Goal: Information Seeking & Learning: Learn about a topic

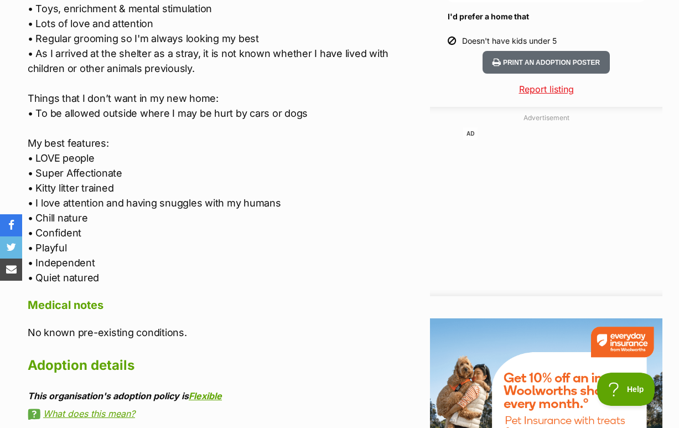
scroll to position [1039, 0]
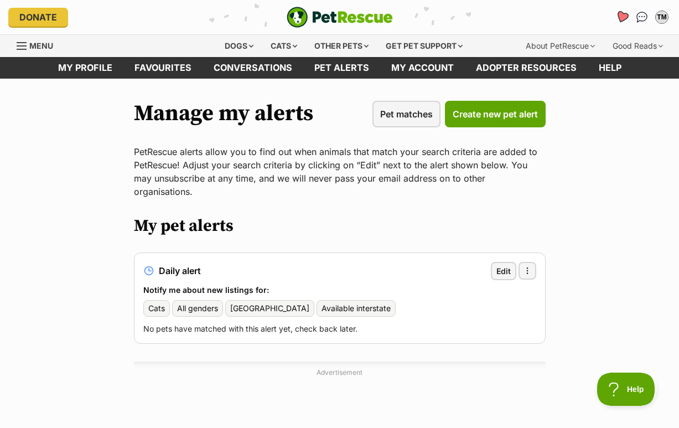
click at [617, 16] on icon "Favourites" at bounding box center [622, 17] width 13 height 13
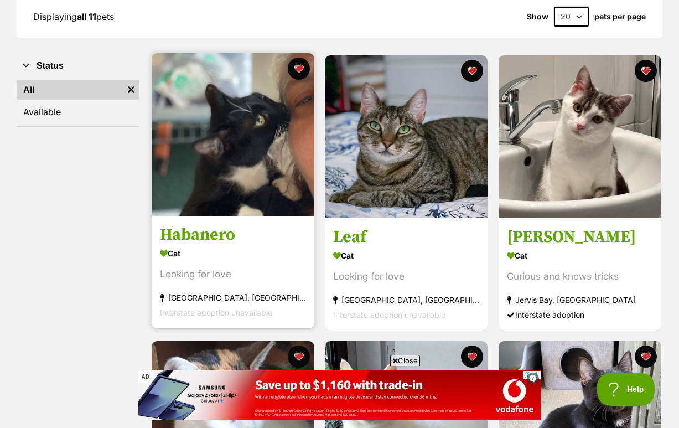
scroll to position [173, 0]
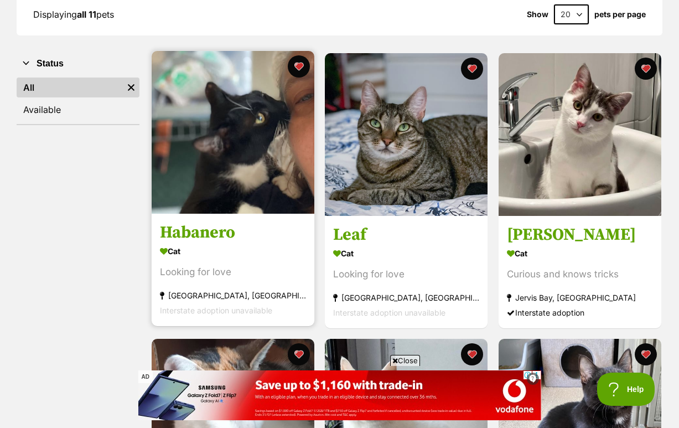
click at [245, 246] on link "Habanero Cat Looking for love Nowra, NSW Interstate adoption unavailable" at bounding box center [233, 270] width 163 height 112
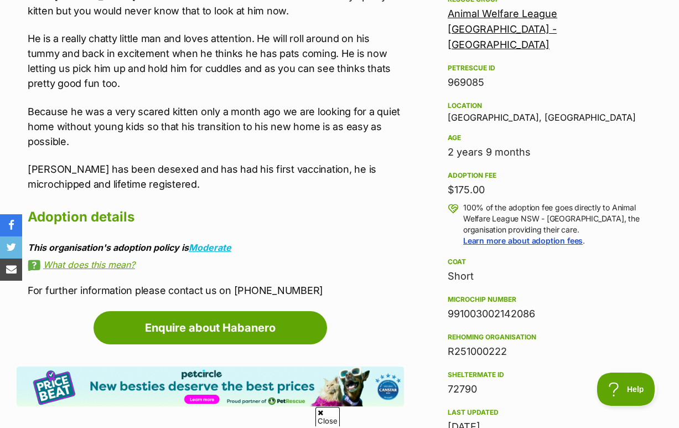
scroll to position [1039, 0]
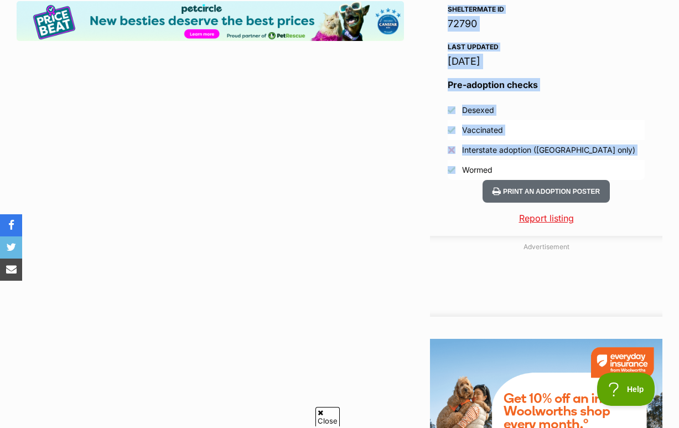
drag, startPoint x: 449, startPoint y: 217, endPoint x: 525, endPoint y: 208, distance: 76.4
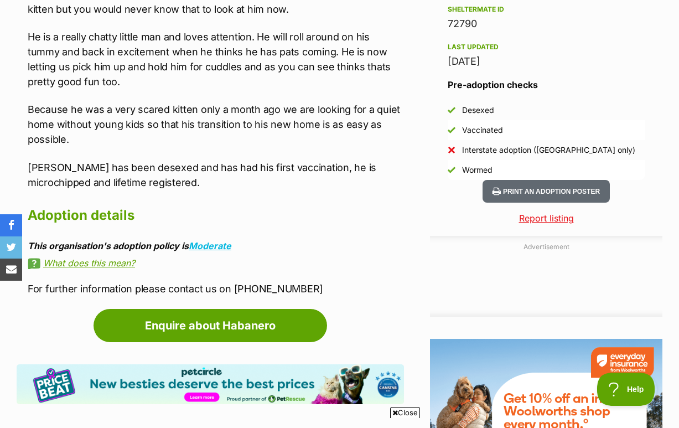
click at [391, 228] on h2 "Adoption details" at bounding box center [216, 215] width 376 height 24
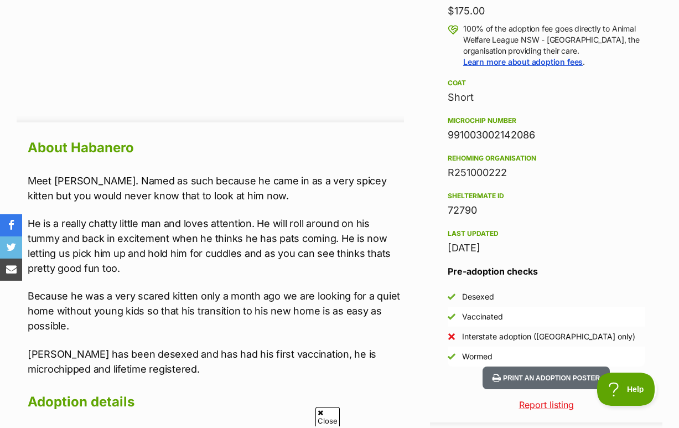
scroll to position [852, 0]
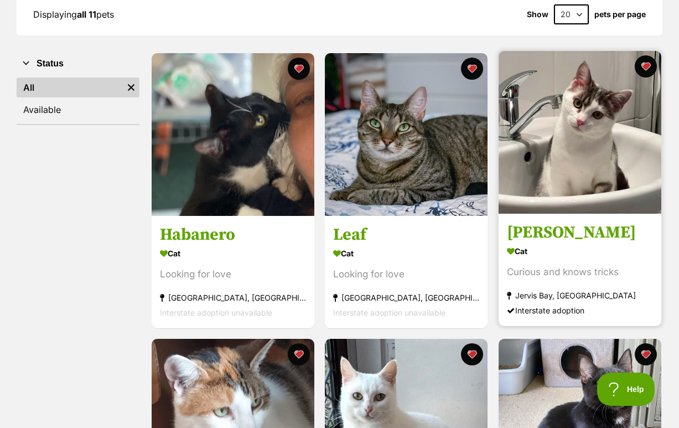
click at [553, 243] on h3 "[PERSON_NAME]" at bounding box center [580, 232] width 146 height 21
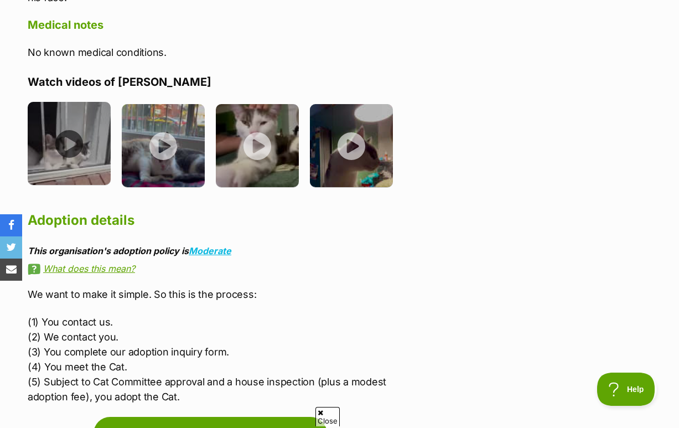
click at [99, 103] on img at bounding box center [69, 143] width 83 height 83
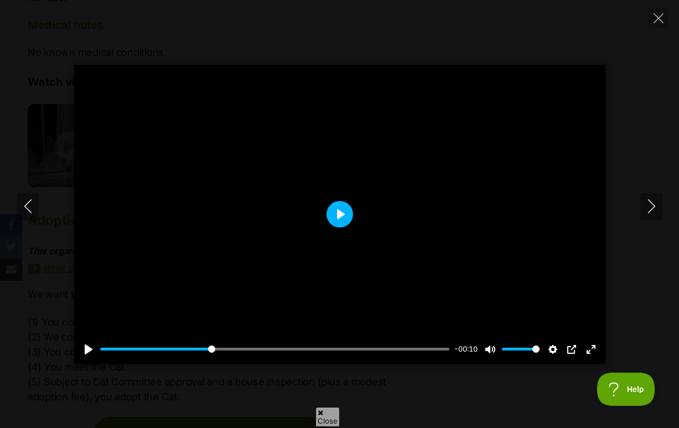
click at [340, 219] on button "Play" at bounding box center [340, 214] width 27 height 27
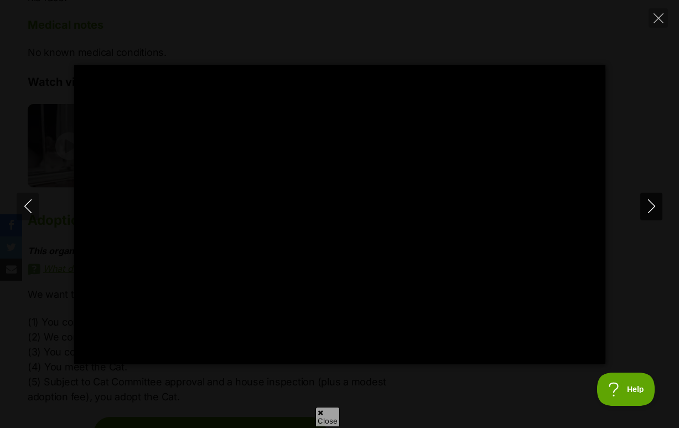
click at [648, 211] on icon "Next" at bounding box center [652, 206] width 14 height 14
type input "63.36"
click at [647, 204] on icon "Next" at bounding box center [652, 206] width 14 height 14
type input "11.05"
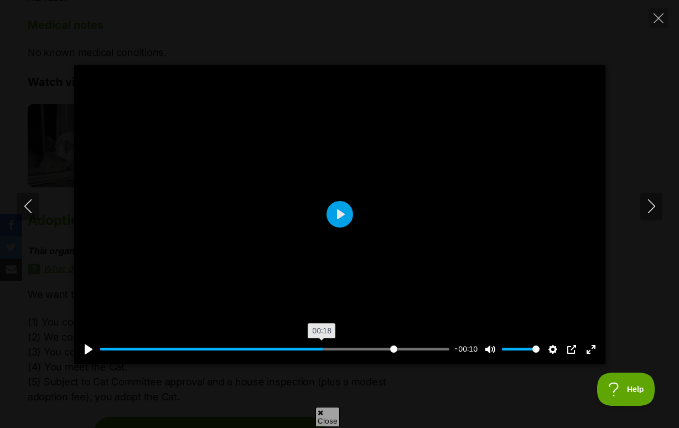
drag, startPoint x: 146, startPoint y: 349, endPoint x: 389, endPoint y: 353, distance: 243.6
click at [389, 353] on input "Seek" at bounding box center [275, 349] width 350 height 11
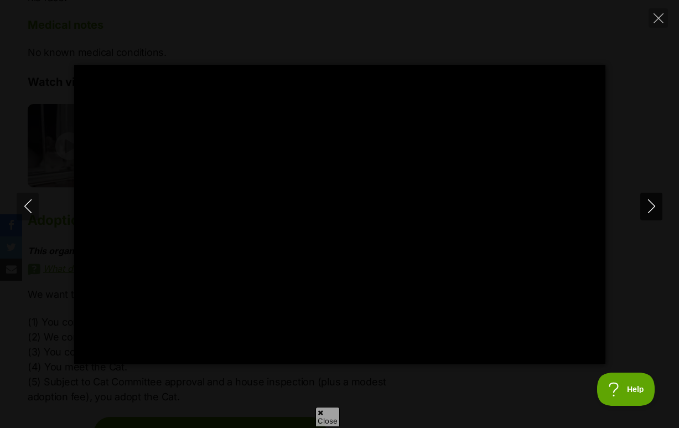
click at [652, 206] on icon "Next" at bounding box center [652, 206] width 14 height 14
type input "89.91"
click at [649, 209] on icon "Next" at bounding box center [652, 206] width 14 height 14
type input "32.03"
click at [655, 23] on button "Close" at bounding box center [658, 17] width 19 height 19
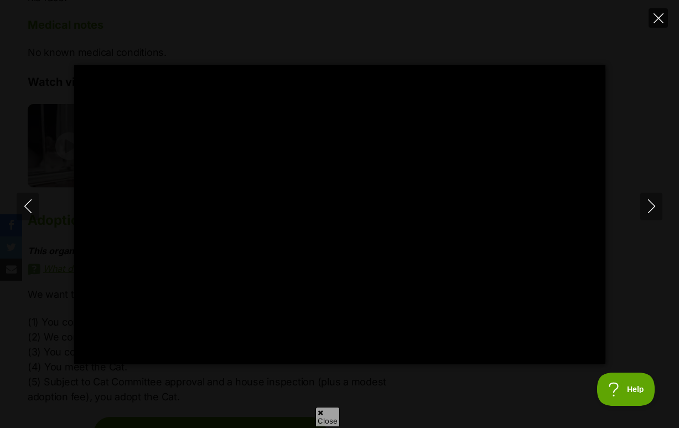
type input "67.83"
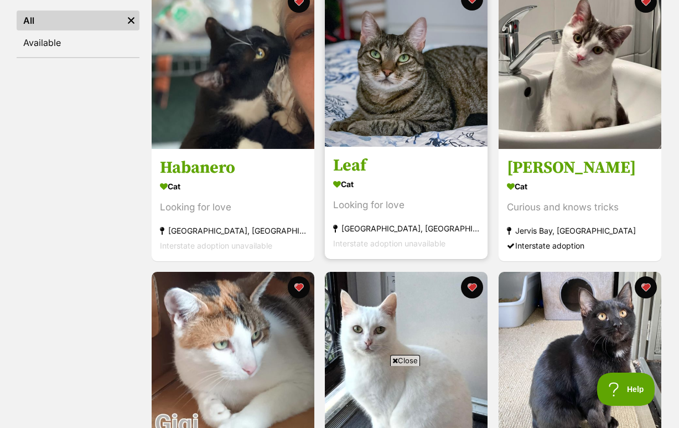
click at [381, 147] on img at bounding box center [406, 65] width 163 height 163
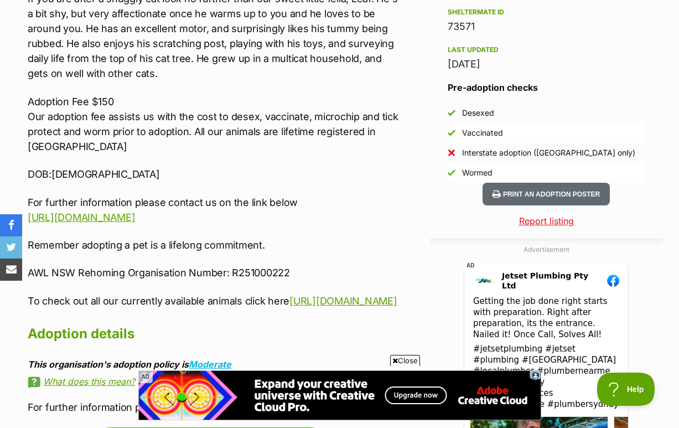
scroll to position [1000, 0]
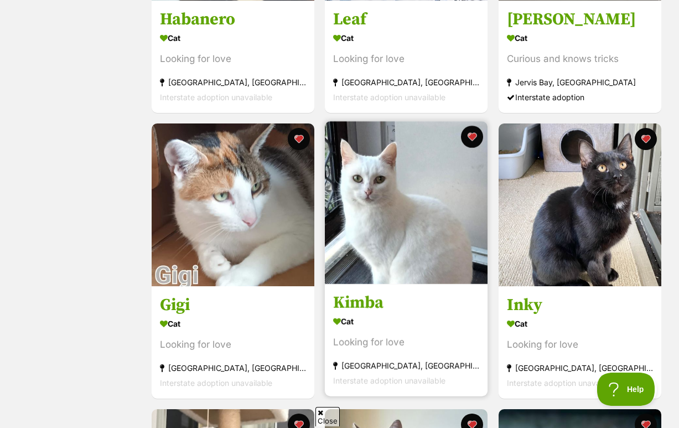
scroll to position [492, 0]
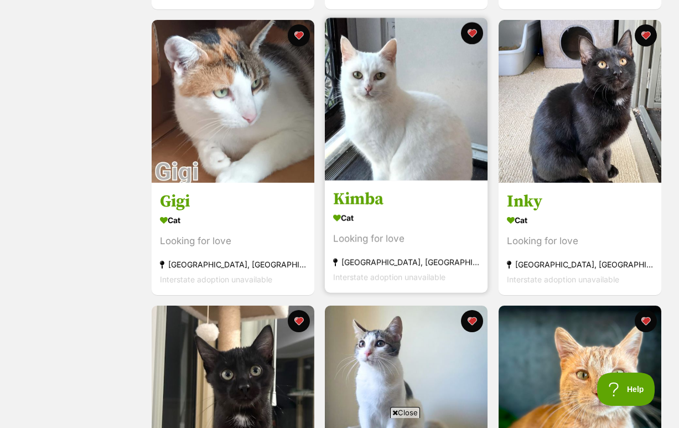
click at [405, 180] on img at bounding box center [406, 99] width 163 height 163
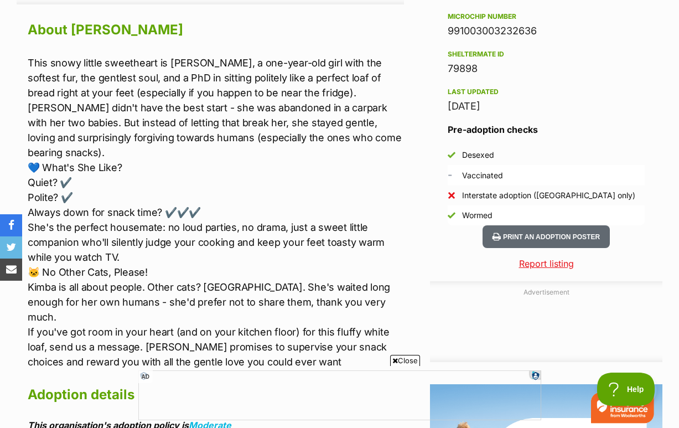
scroll to position [977, 0]
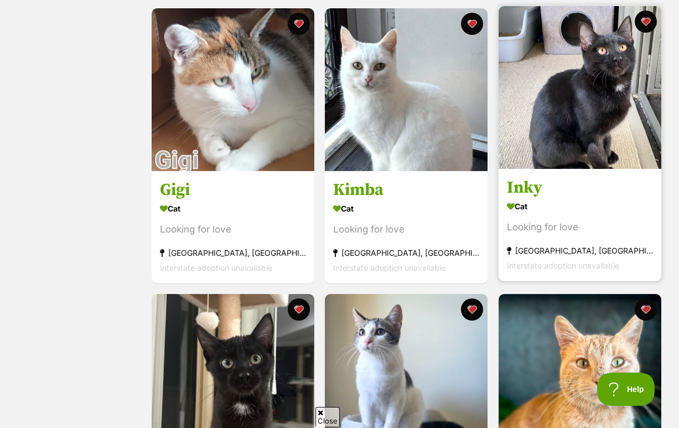
click at [541, 198] on h3 "Inky" at bounding box center [580, 187] width 146 height 21
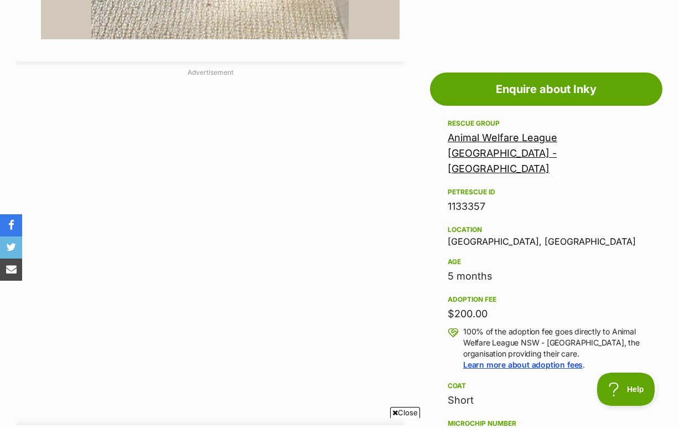
scroll to position [551, 0]
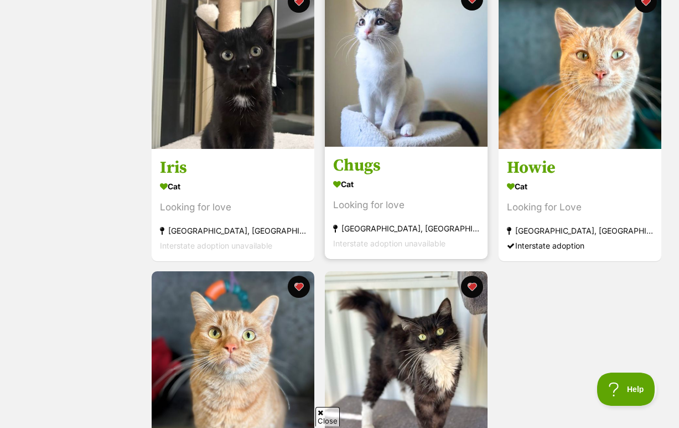
click at [411, 149] on link at bounding box center [406, 143] width 163 height 11
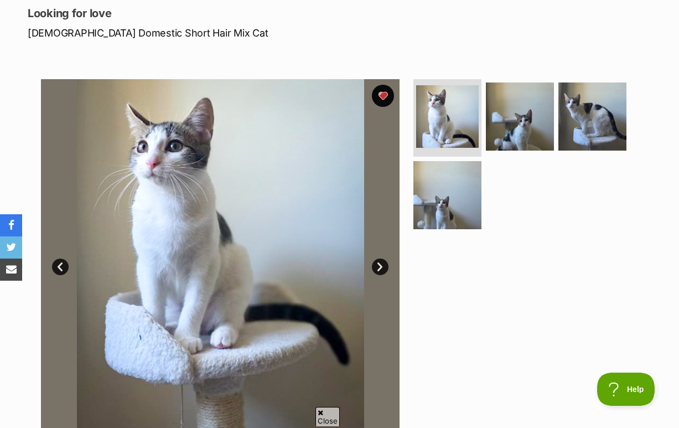
scroll to position [152, 0]
click at [380, 275] on link "Next" at bounding box center [380, 266] width 17 height 17
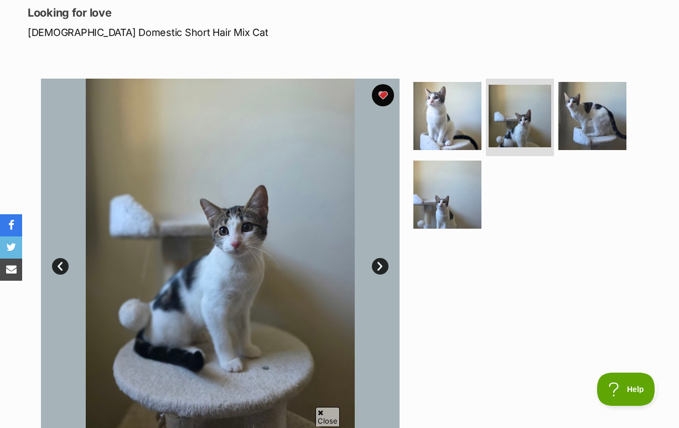
click at [380, 275] on link "Next" at bounding box center [380, 266] width 17 height 17
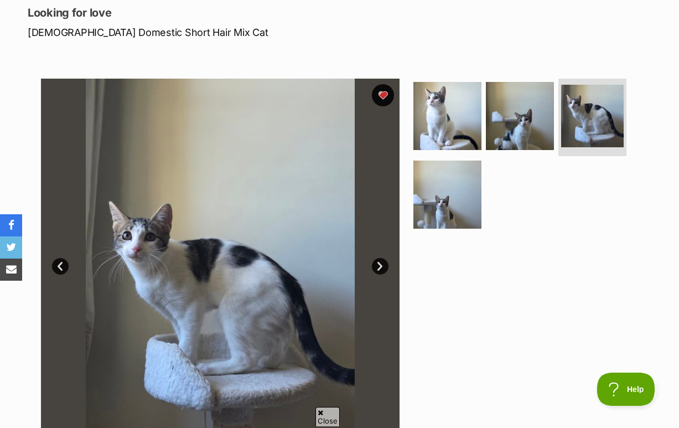
click at [380, 275] on link "Next" at bounding box center [380, 266] width 17 height 17
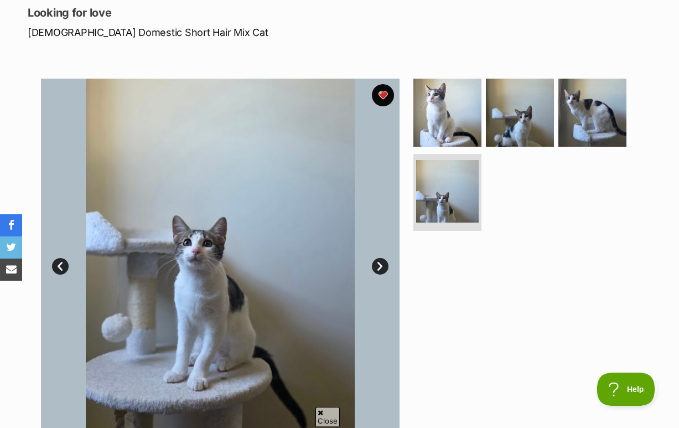
click at [380, 275] on link "Next" at bounding box center [380, 266] width 17 height 17
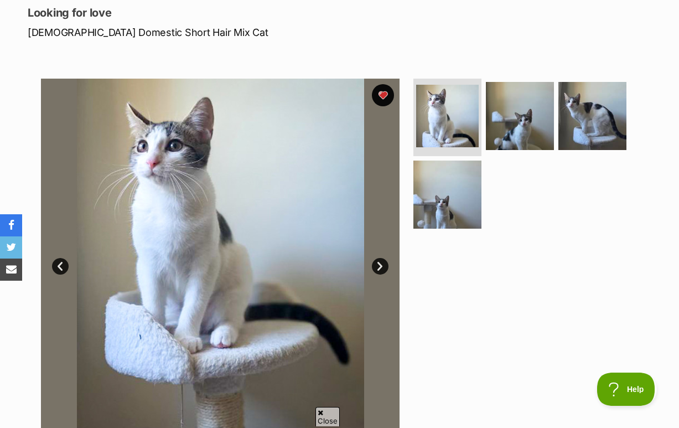
click at [380, 275] on link "Next" at bounding box center [380, 266] width 17 height 17
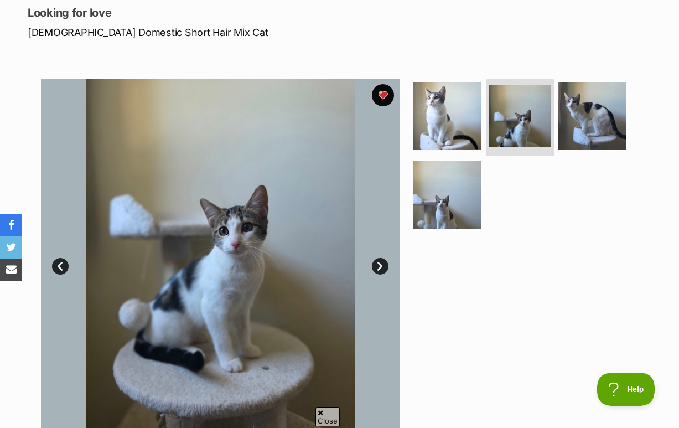
click at [380, 275] on link "Next" at bounding box center [380, 266] width 17 height 17
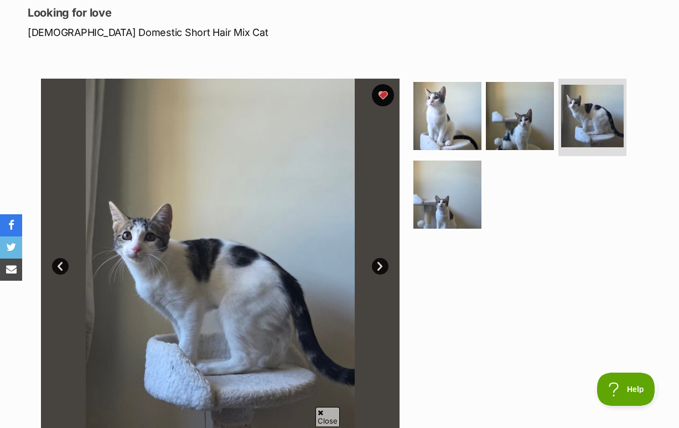
click at [380, 275] on link "Next" at bounding box center [380, 266] width 17 height 17
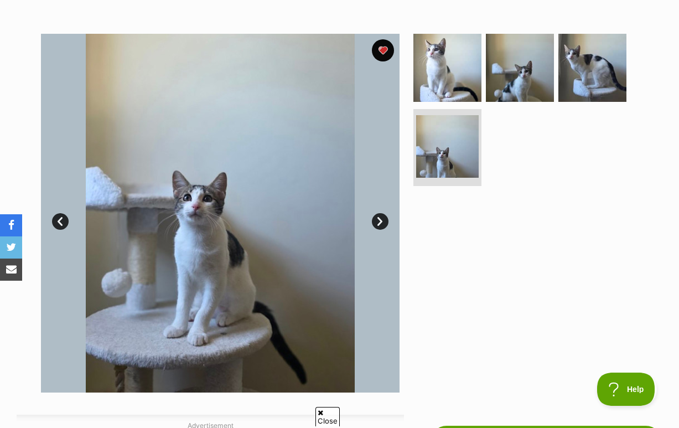
scroll to position [193, 0]
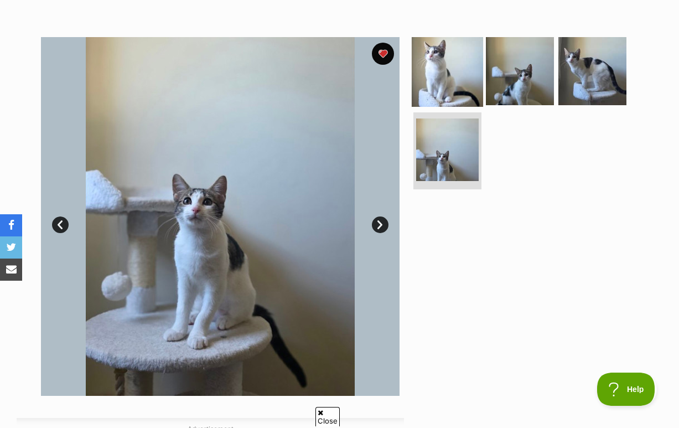
click at [445, 106] on img at bounding box center [447, 70] width 71 height 71
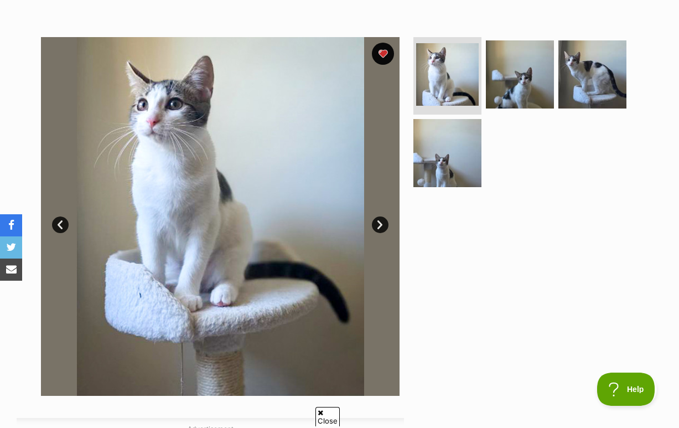
click at [220, 202] on img at bounding box center [220, 216] width 359 height 359
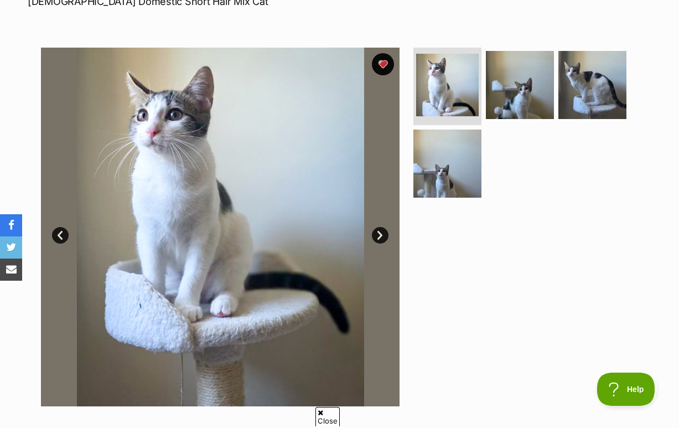
scroll to position [184, 0]
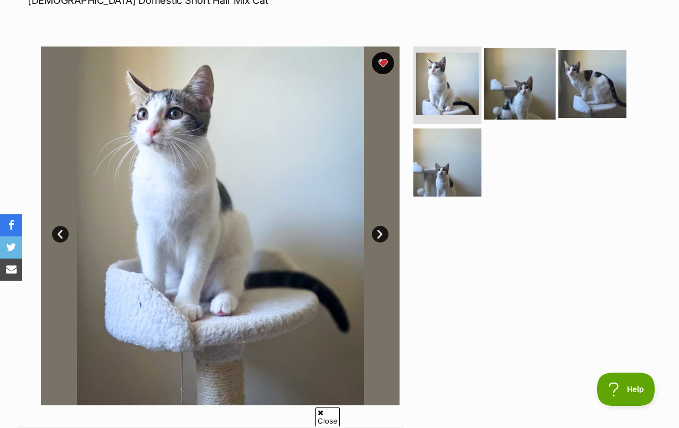
click at [530, 117] on img at bounding box center [519, 83] width 71 height 71
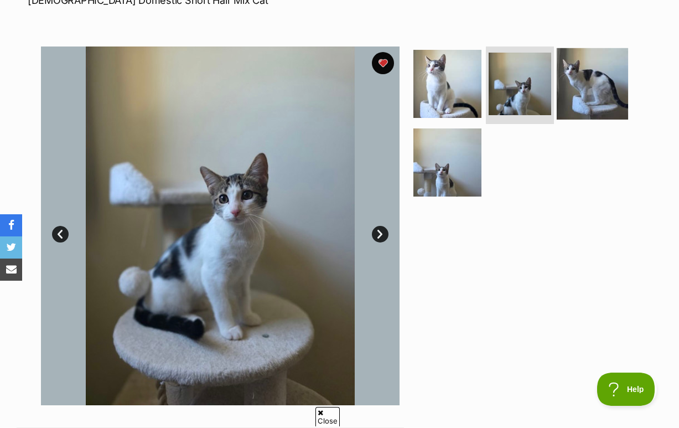
click at [613, 118] on img at bounding box center [592, 83] width 71 height 71
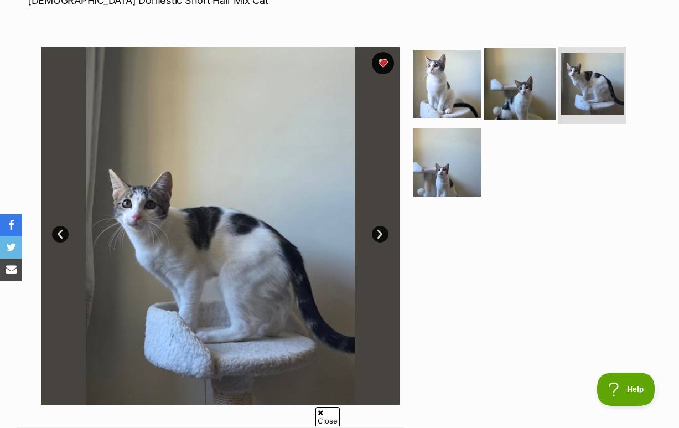
click at [510, 109] on img at bounding box center [519, 83] width 71 height 71
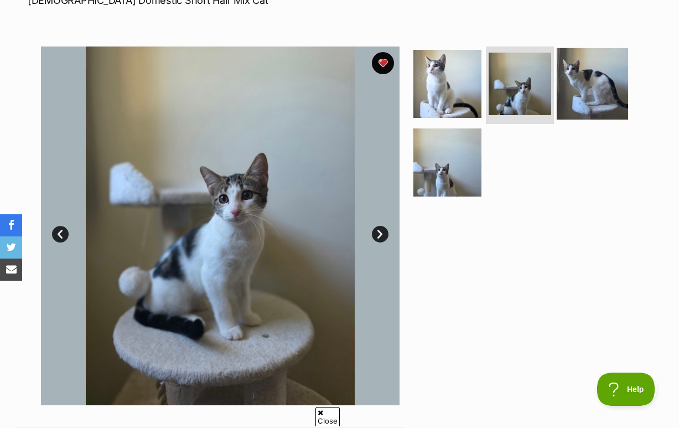
click at [597, 120] on img at bounding box center [592, 83] width 71 height 71
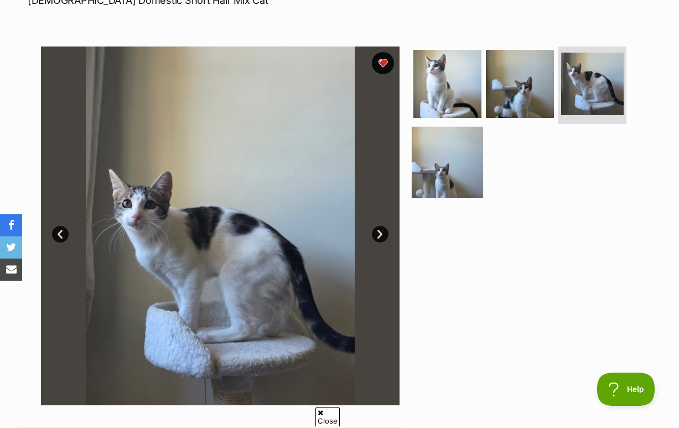
click at [461, 198] on img at bounding box center [447, 161] width 71 height 71
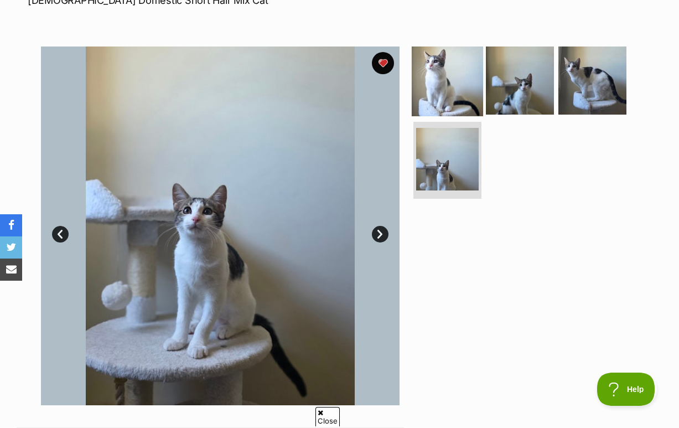
click at [472, 116] on img at bounding box center [447, 80] width 71 height 71
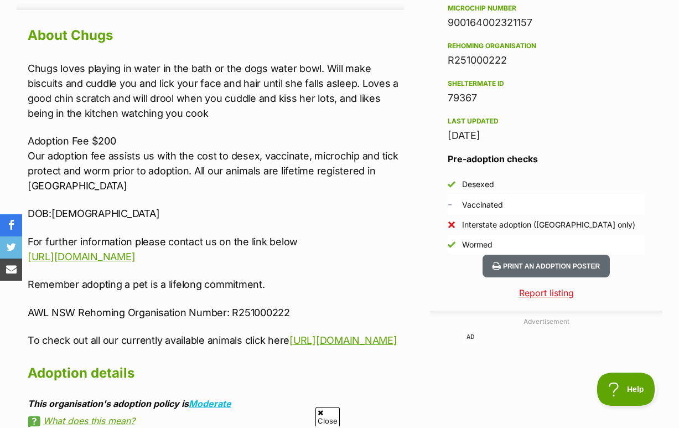
scroll to position [971, 0]
